Goal: Information Seeking & Learning: Learn about a topic

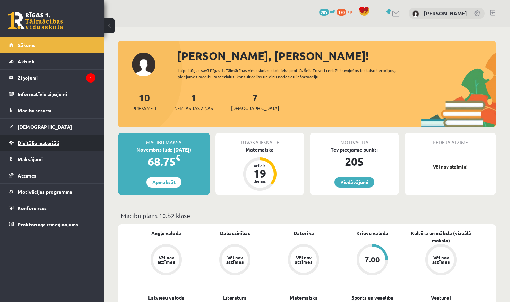
click at [54, 147] on link "Digitālie materiāli" at bounding box center [52, 143] width 86 height 16
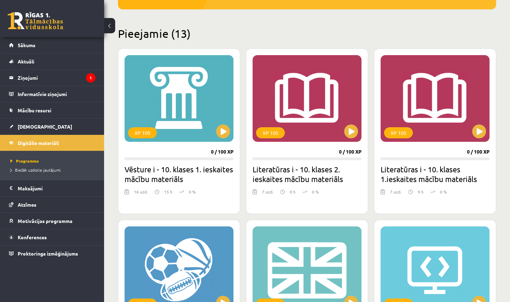
scroll to position [155, 0]
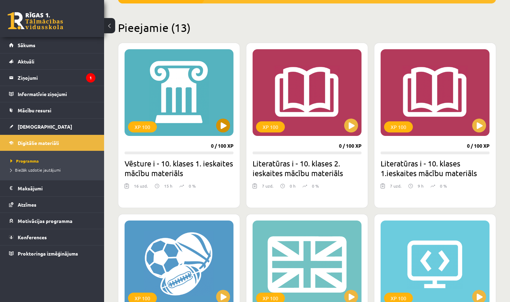
click at [182, 78] on div "XP 100" at bounding box center [179, 92] width 109 height 87
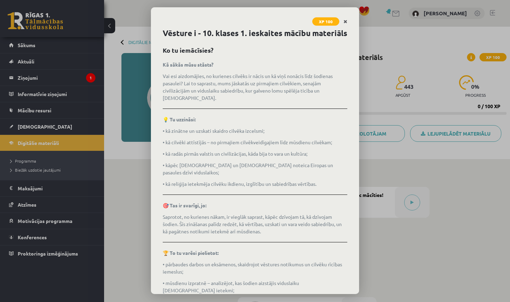
click at [344, 19] on icon "Close" at bounding box center [345, 21] width 4 height 5
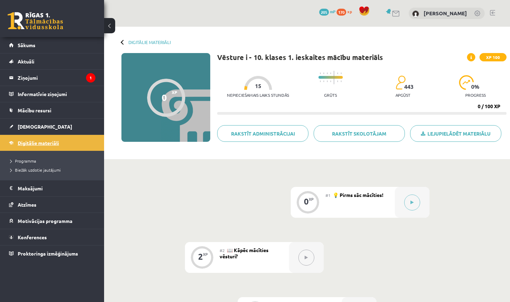
click at [40, 142] on span "Digitālie materiāli" at bounding box center [38, 143] width 41 height 6
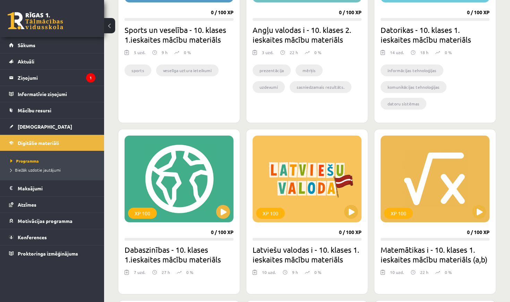
scroll to position [457, 0]
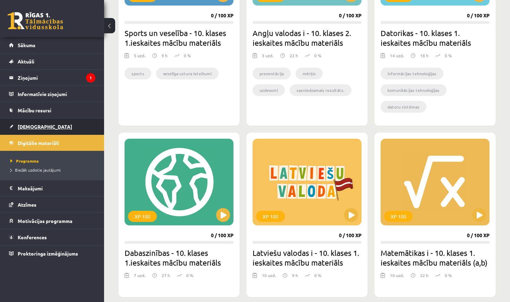
click at [48, 126] on link "[DEMOGRAPHIC_DATA]" at bounding box center [52, 127] width 86 height 16
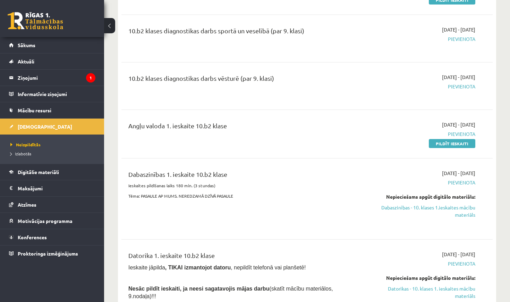
scroll to position [167, 0]
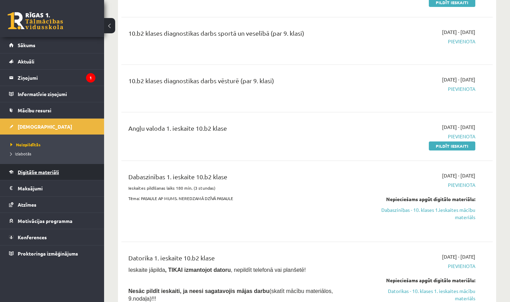
click at [49, 172] on span "Digitālie materiāli" at bounding box center [38, 172] width 41 height 6
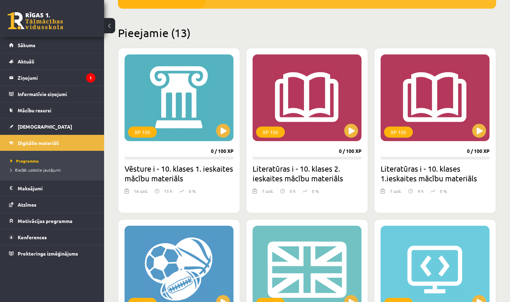
scroll to position [144, 0]
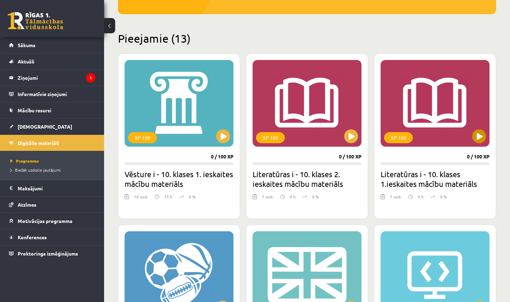
click at [480, 136] on button at bounding box center [479, 136] width 14 height 14
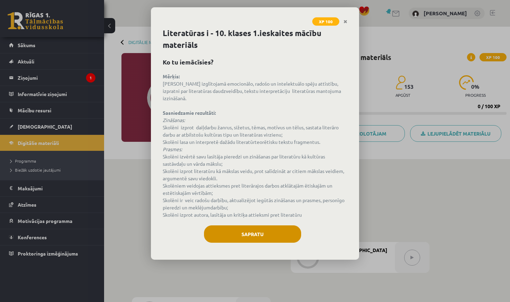
click at [258, 226] on button "Sapratu" at bounding box center [252, 233] width 97 height 17
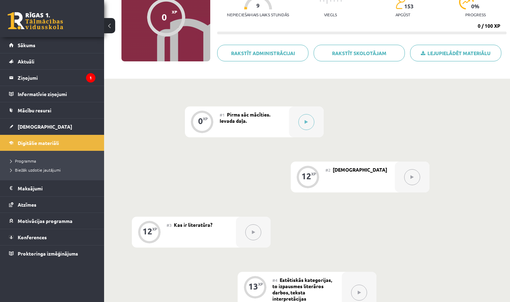
scroll to position [79, 0]
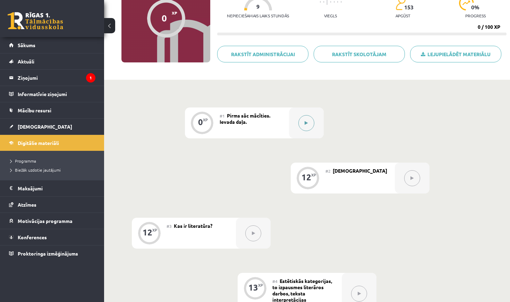
click at [304, 125] on button at bounding box center [306, 123] width 16 height 16
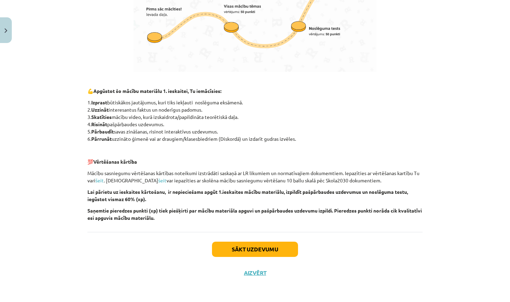
scroll to position [436, 0]
click at [276, 248] on button "Sākt uzdevumu" at bounding box center [255, 249] width 86 height 15
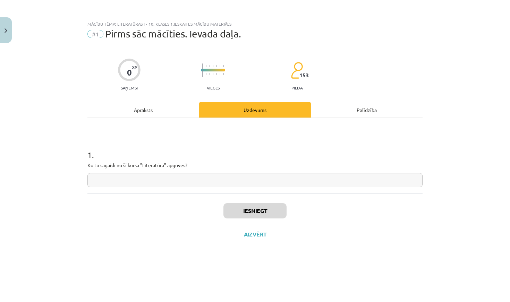
click at [253, 181] on input "text" at bounding box center [254, 180] width 335 height 14
type input "*"
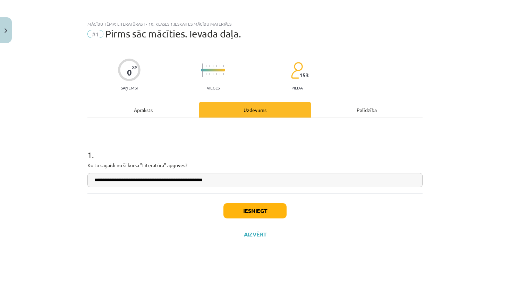
type input "**********"
click at [265, 209] on button "Iesniegt" at bounding box center [254, 210] width 63 height 15
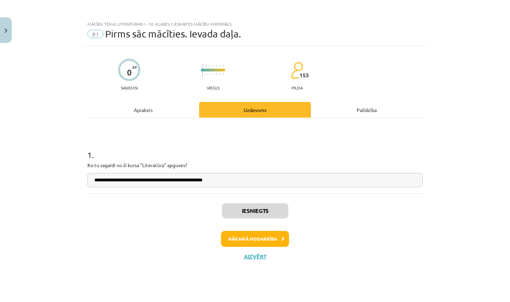
click at [280, 234] on button "Nākamā nodarbība" at bounding box center [255, 239] width 68 height 16
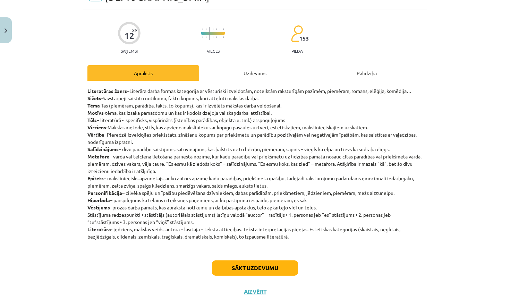
scroll to position [39, 0]
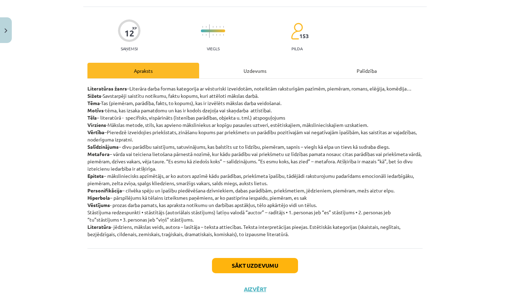
click at [168, 168] on p "Literatūras žanrs –Literāra darba formas kategorija ar vēsturiski izveidotām, n…" at bounding box center [254, 161] width 335 height 153
click at [200, 181] on p "Literatūras žanrs –Literāra darba formas kategorija ar vēsturiski izveidotām, n…" at bounding box center [254, 161] width 335 height 153
click at [267, 193] on p "Literatūras žanrs –Literāra darba formas kategorija ar vēsturiski izveidotām, n…" at bounding box center [254, 161] width 335 height 153
click at [279, 188] on p "Literatūras žanrs –Literāra darba formas kategorija ar vēsturiski izveidotām, n…" at bounding box center [254, 161] width 335 height 153
drag, startPoint x: 399, startPoint y: 191, endPoint x: 399, endPoint y: 182, distance: 9.0
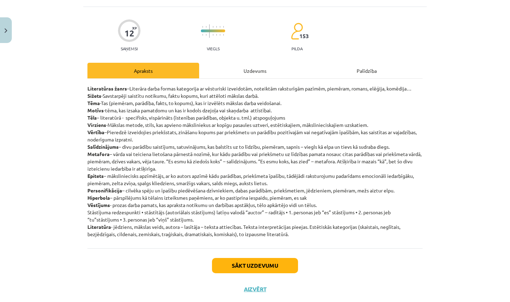
click at [399, 182] on p "Literatūras žanrs –Literāra darba formas kategorija ar vēsturiski izveidotām, n…" at bounding box center [254, 161] width 335 height 153
click at [303, 203] on p "Literatūras žanrs –Literāra darba formas kategorija ar vēsturiski izveidotām, n…" at bounding box center [254, 161] width 335 height 153
click at [296, 198] on p "Literatūras žanrs –Literāra darba formas kategorija ar vēsturiski izveidotām, n…" at bounding box center [254, 161] width 335 height 153
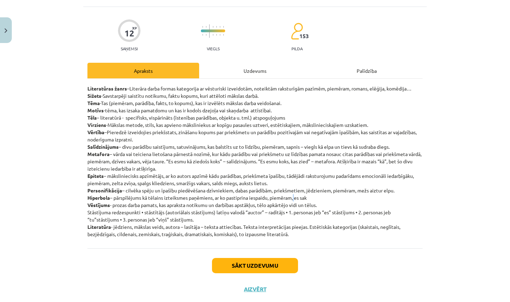
click at [296, 198] on p "Literatūras žanrs –Literāra darba formas kategorija ar vēsturiski izveidotām, n…" at bounding box center [254, 161] width 335 height 153
click at [288, 198] on p "Literatūras žanrs –Literāra darba formas kategorija ar vēsturiski izveidotām, n…" at bounding box center [254, 161] width 335 height 153
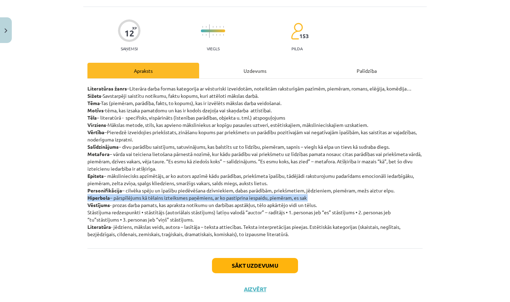
click at [288, 198] on p "Literatūras žanrs –Literāra darba formas kategorija ar vēsturiski izveidotām, n…" at bounding box center [254, 161] width 335 height 153
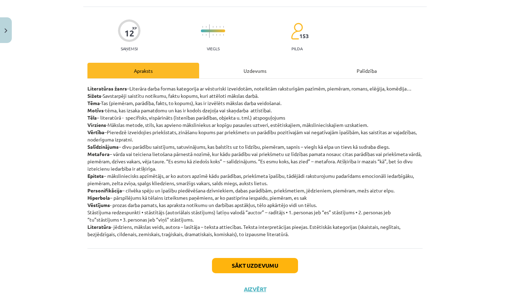
click at [373, 206] on p "Literatūras žanrs –Literāra darba formas kategorija ar vēsturiski izveidotām, n…" at bounding box center [254, 161] width 335 height 153
click at [243, 207] on p "Literatūras žanrs –Literāra darba formas kategorija ar vēsturiski izveidotām, n…" at bounding box center [254, 161] width 335 height 153
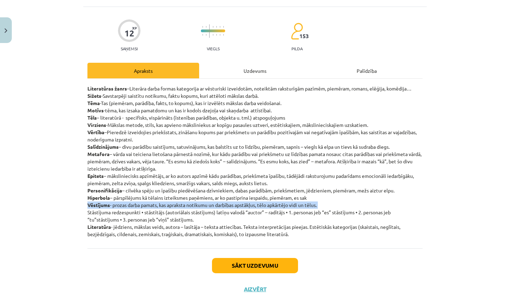
click at [243, 207] on p "Literatūras žanrs –Literāra darba formas kategorija ar vēsturiski izveidotām, n…" at bounding box center [254, 161] width 335 height 153
click at [88, 206] on strong "Vēstījums" at bounding box center [98, 205] width 23 height 6
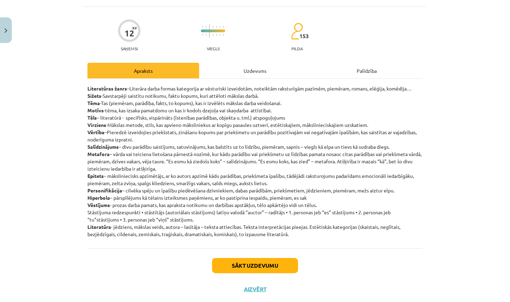
click at [95, 206] on strong "Vēstījums" at bounding box center [98, 205] width 23 height 6
drag, startPoint x: 88, startPoint y: 205, endPoint x: 197, endPoint y: 216, distance: 109.5
click at [197, 216] on p "Literatūras žanrs –Literāra darba formas kategorija ar vēsturiski izveidotām, n…" at bounding box center [254, 161] width 335 height 153
drag, startPoint x: 86, startPoint y: 227, endPoint x: 319, endPoint y: 234, distance: 233.2
click at [319, 234] on div "12 XP Saņemsi Viegls 153 pilda Apraksts Uzdevums Palīdzība Literatūras žanrs –L…" at bounding box center [254, 154] width 343 height 294
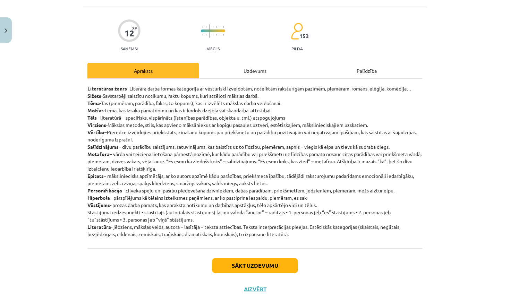
click at [337, 240] on div "Literatūras žanrs –Literāra darba formas kategorija ar vēsturiski izveidotām, n…" at bounding box center [254, 164] width 335 height 170
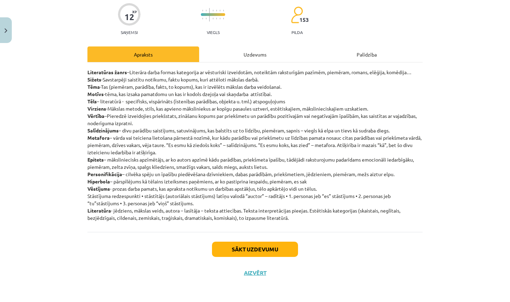
scroll to position [57, 0]
click at [256, 249] on button "Sākt uzdevumu" at bounding box center [255, 249] width 86 height 15
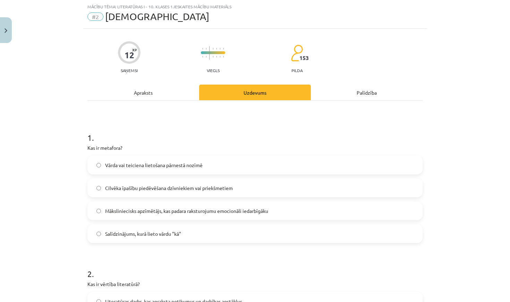
click at [191, 162] on span "Vārda vai teiciena lietošana pārnestā nozīmē" at bounding box center [153, 165] width 97 height 7
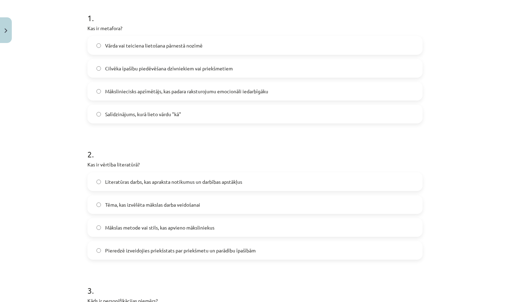
scroll to position [145, 0]
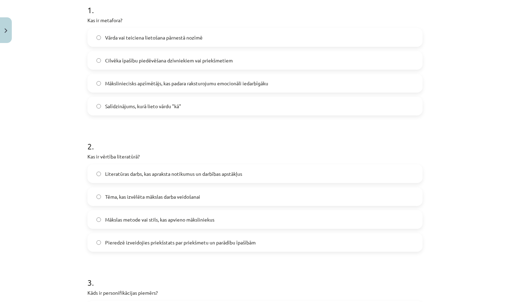
click at [259, 244] on label "Pieredzē izveidojies priekšstats par priekšmetu un parādību īpašībām" at bounding box center [255, 242] width 334 height 17
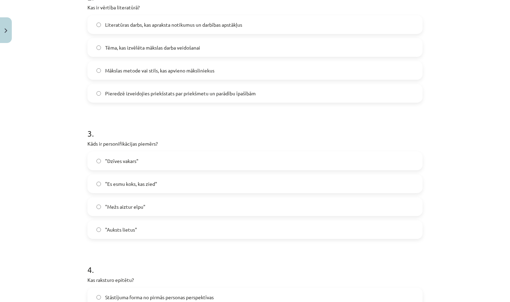
scroll to position [294, 0]
click at [176, 203] on label ""Mežs aiztur elpu"" at bounding box center [255, 206] width 334 height 17
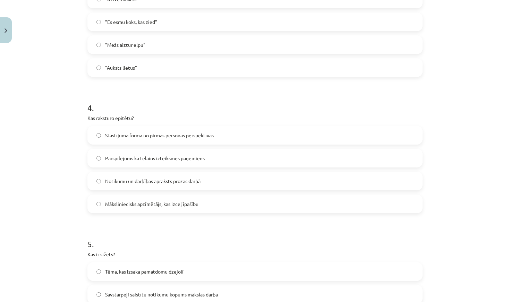
scroll to position [456, 0]
click at [221, 206] on label "Māksliniecisks apzīmētājs, kas izceļ īpašību" at bounding box center [255, 203] width 334 height 17
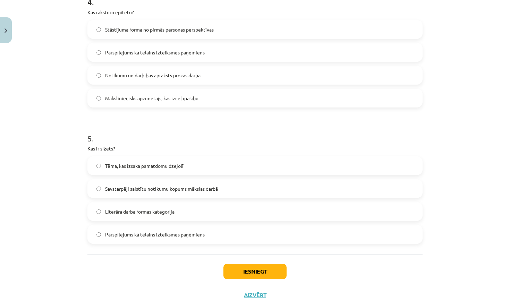
scroll to position [562, 0]
click at [222, 188] on label "Savstarpēji saistītu notikumu kopums mākslas darbā" at bounding box center [255, 188] width 334 height 17
click at [260, 274] on button "Iesniegt" at bounding box center [254, 271] width 63 height 15
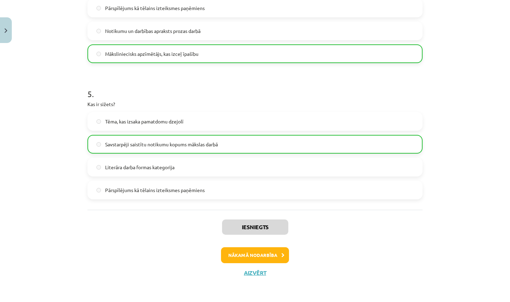
scroll to position [607, 0]
click at [252, 273] on button "Aizvērt" at bounding box center [255, 272] width 26 height 7
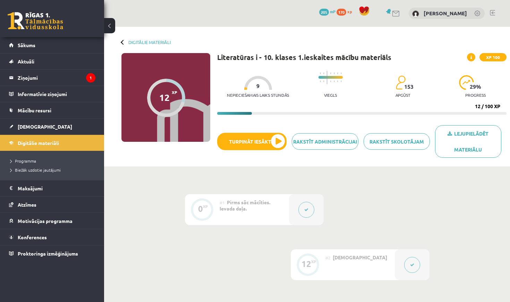
scroll to position [0, 0]
click at [58, 146] on link "Digitālie materiāli" at bounding box center [52, 143] width 86 height 16
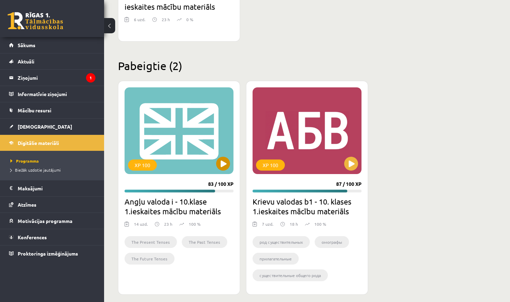
scroll to position [1112, 0]
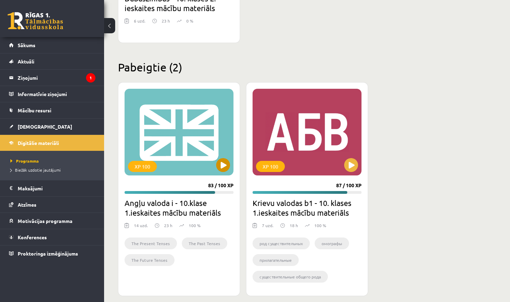
click at [203, 164] on div "XP 100" at bounding box center [179, 132] width 109 height 87
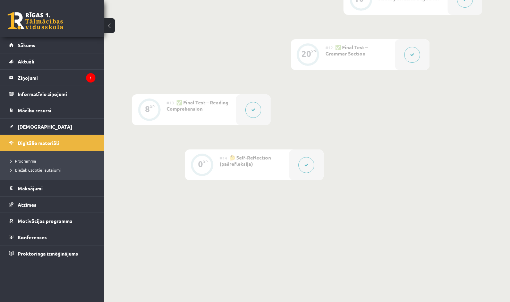
scroll to position [762, 0]
click at [408, 54] on button at bounding box center [412, 55] width 16 height 16
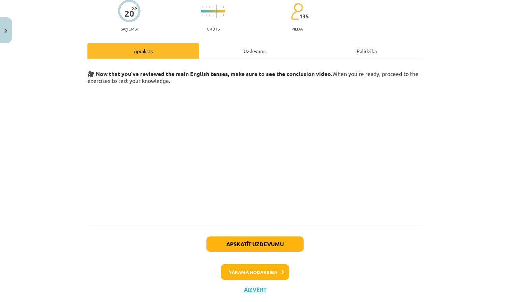
click at [255, 240] on button "Apskatīt uzdevumu" at bounding box center [254, 244] width 97 height 15
select select "*******"
select select "**********"
select select "***"
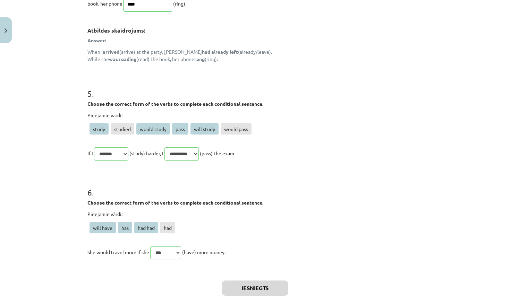
scroll to position [633, 0]
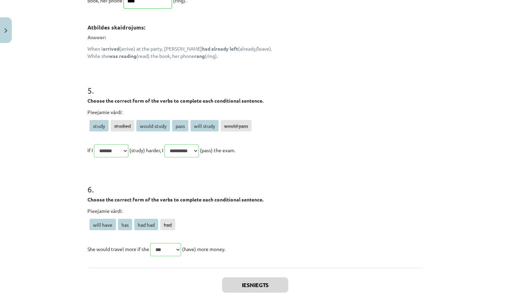
click at [6, 35] on button "Close" at bounding box center [6, 30] width 12 height 26
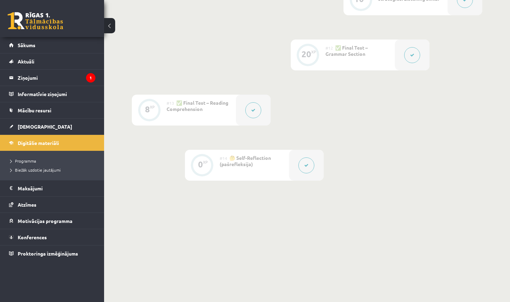
click at [250, 109] on button at bounding box center [253, 110] width 16 height 16
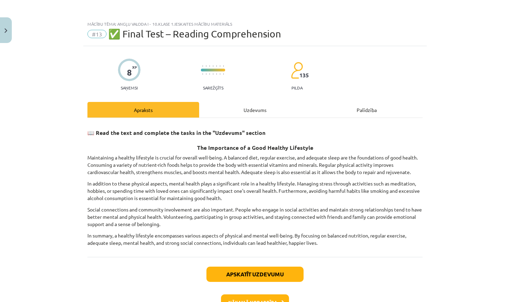
click at [249, 273] on button "Apskatīt uzdevumu" at bounding box center [254, 274] width 97 height 15
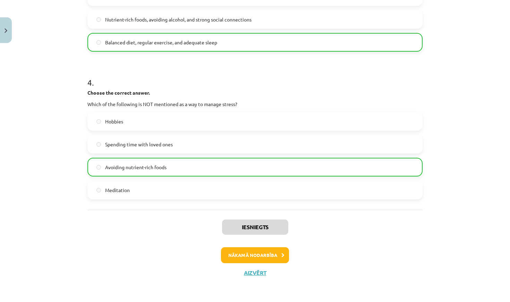
scroll to position [425, 0]
click at [252, 275] on button "Aizvērt" at bounding box center [255, 272] width 26 height 7
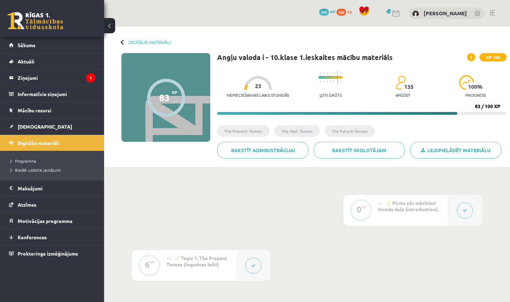
scroll to position [0, 0]
click at [62, 143] on link "Digitālie materiāli" at bounding box center [52, 143] width 86 height 16
